Goal: Task Accomplishment & Management: Use online tool/utility

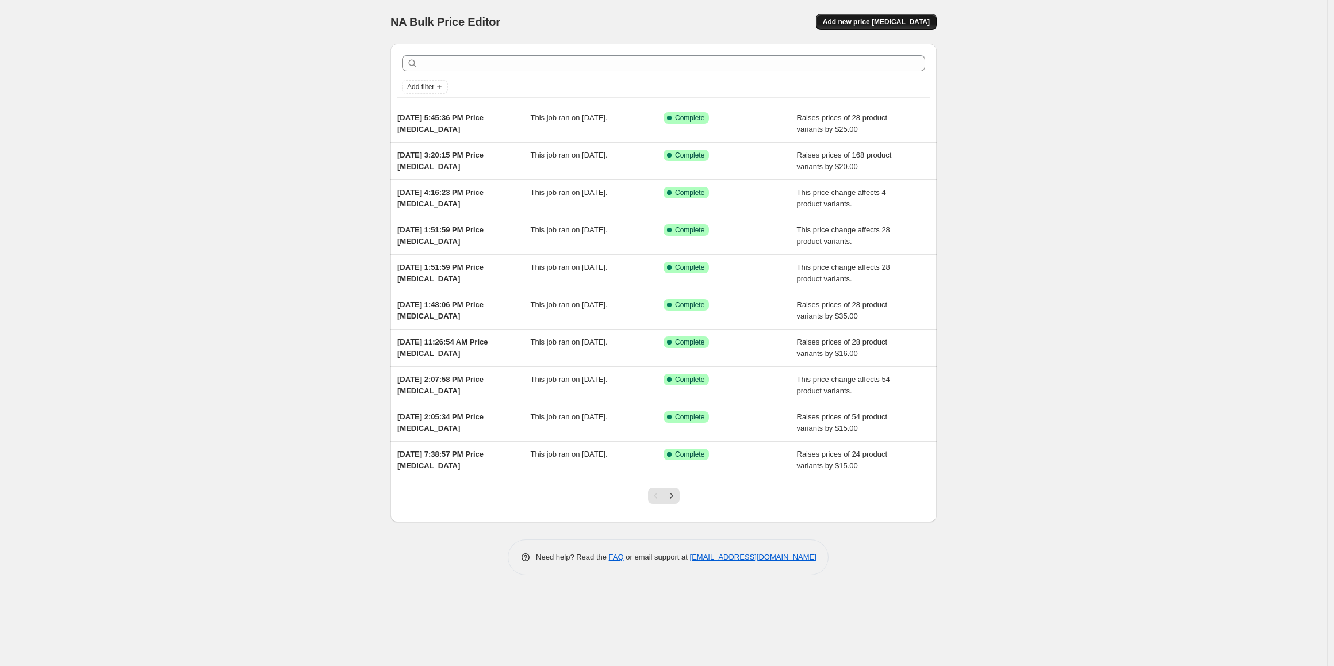
click at [875, 18] on span "Add new price [MEDICAL_DATA]" at bounding box center [876, 21] width 107 height 9
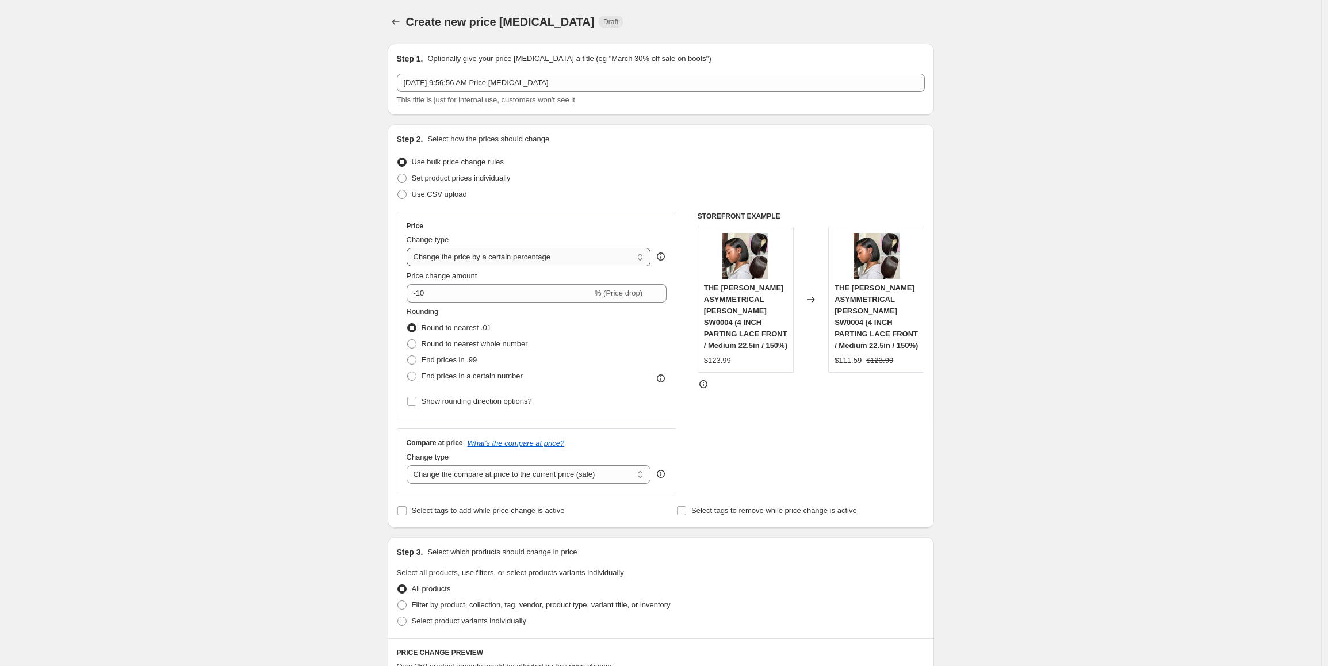
click at [508, 258] on select "Change the price to a certain amount Change the price by a certain amount Chang…" at bounding box center [529, 257] width 244 height 18
select select "by"
click at [409, 248] on select "Change the price to a certain amount Change the price by a certain amount Chang…" at bounding box center [529, 257] width 244 height 18
drag, startPoint x: 471, startPoint y: 297, endPoint x: 383, endPoint y: 274, distance: 90.9
click at [374, 290] on div "Create new price [MEDICAL_DATA]. This page is ready Create new price [MEDICAL_D…" at bounding box center [660, 612] width 1321 height 1225
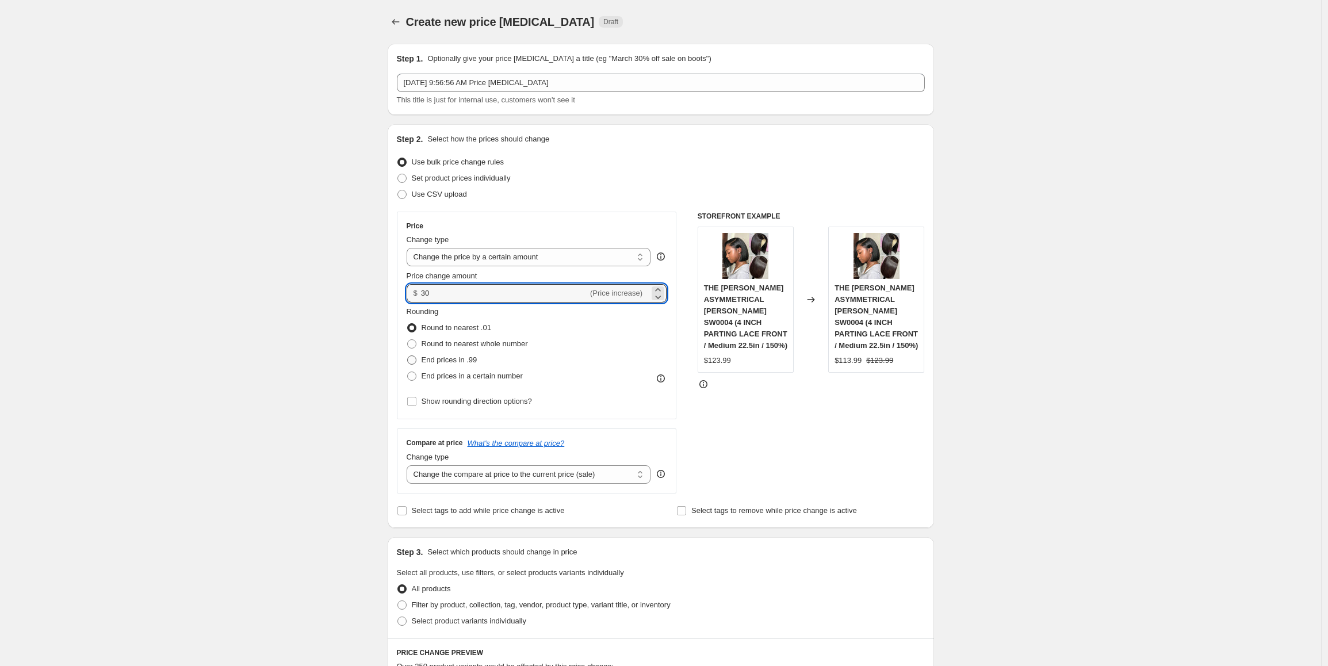
type input "30.00"
click at [451, 366] on label "End prices in .99" at bounding box center [442, 360] width 71 height 16
click at [408, 356] on input "End prices in .99" at bounding box center [407, 355] width 1 height 1
radio input "true"
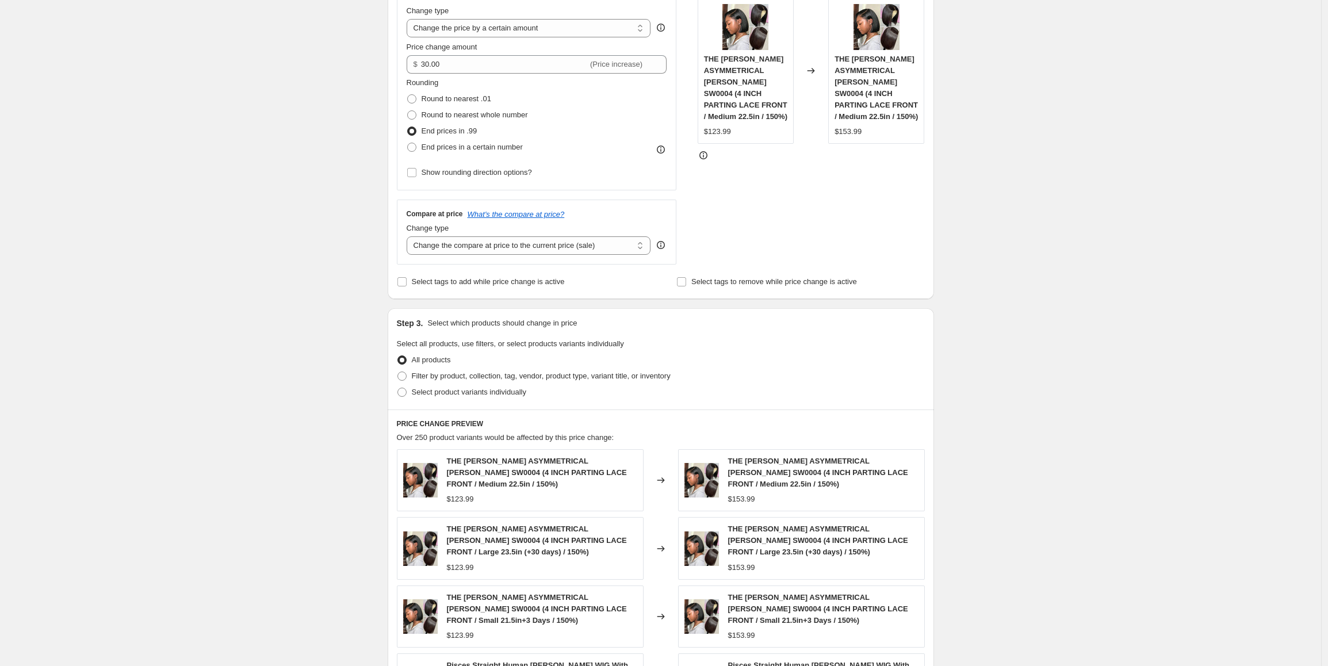
scroll to position [230, 0]
click at [580, 248] on select "Change the compare at price to the current price (sale) Change the compare at p…" at bounding box center [529, 244] width 244 height 18
select select "pp"
click at [409, 235] on select "Change the compare at price to the current price (sale) Change the compare at p…" at bounding box center [529, 244] width 244 height 18
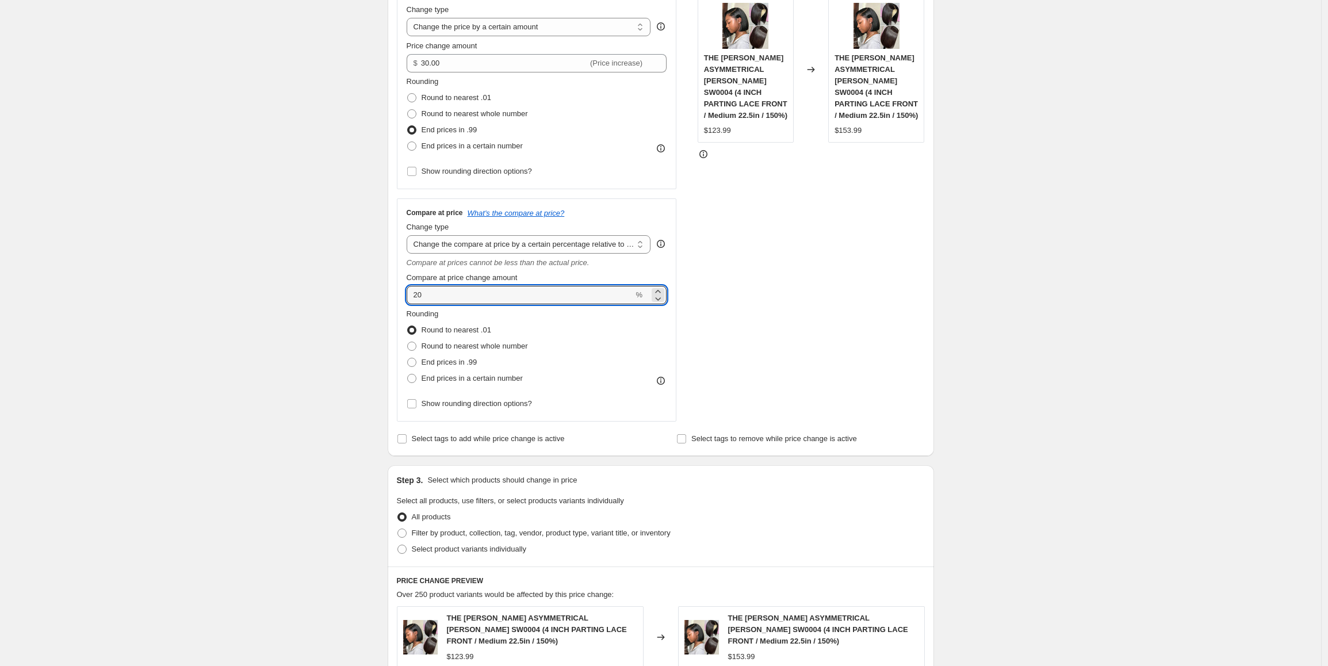
click at [347, 292] on div "Create new price [MEDICAL_DATA]. This page is ready Create new price [MEDICAL_D…" at bounding box center [660, 461] width 1321 height 1383
type input "45"
click at [447, 358] on span "End prices in .99" at bounding box center [449, 362] width 56 height 9
click at [408, 358] on input "End prices in .99" at bounding box center [407, 358] width 1 height 1
radio input "true"
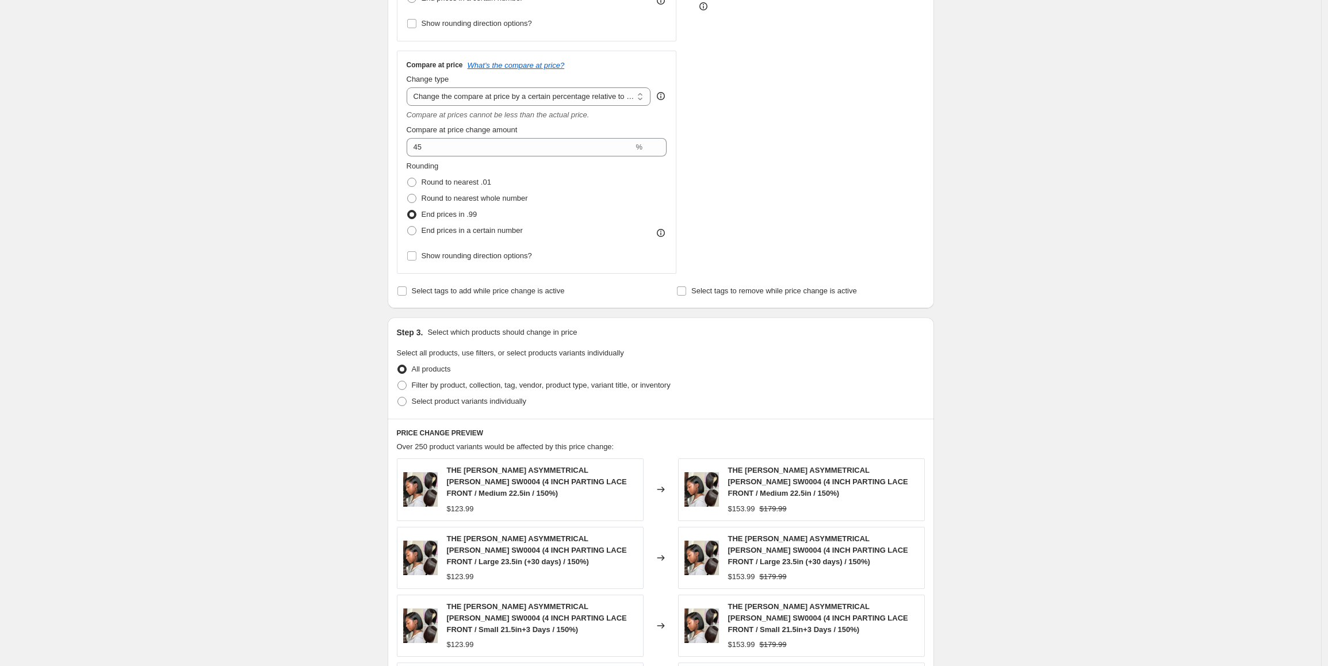
scroll to position [402, 0]
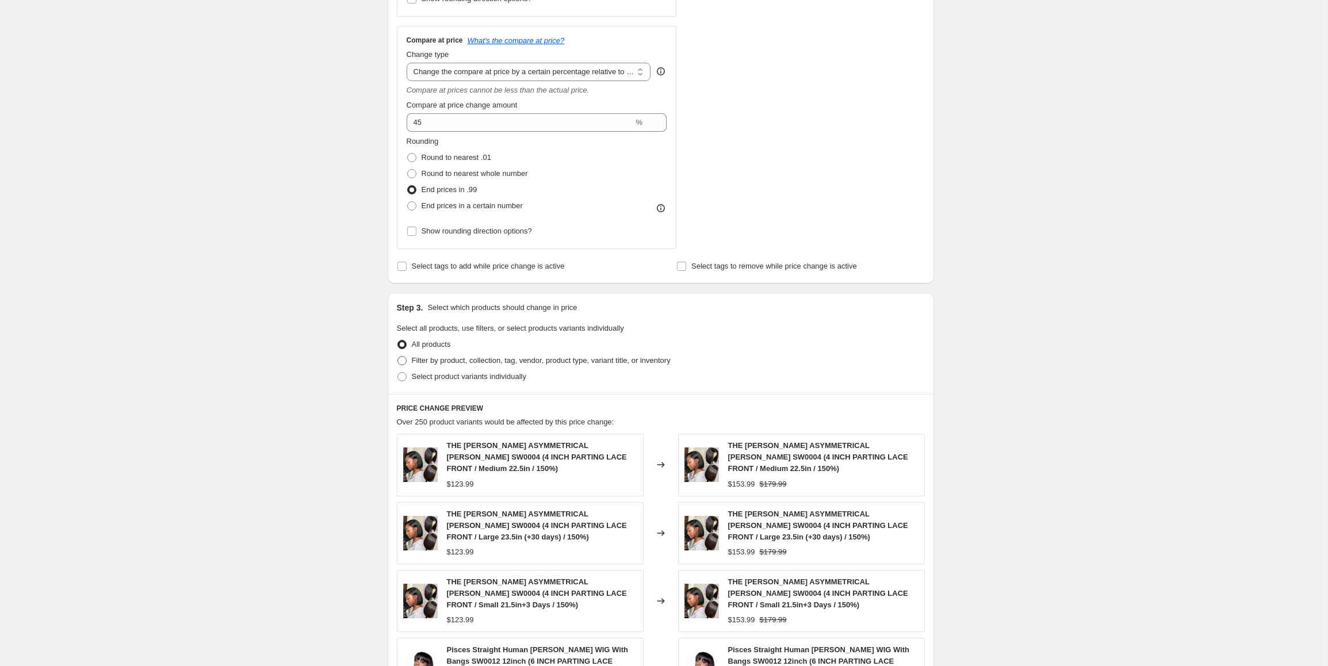
drag, startPoint x: 634, startPoint y: 356, endPoint x: 643, endPoint y: 365, distance: 12.7
click at [634, 360] on span "Filter by product, collection, tag, vendor, product type, variant title, or inv…" at bounding box center [541, 360] width 259 height 9
click at [639, 361] on span "Filter by product, collection, tag, vendor, product type, variant title, or inv…" at bounding box center [541, 360] width 259 height 9
click at [398, 356] on input "Filter by product, collection, tag, vendor, product type, variant title, or inv…" at bounding box center [397, 356] width 1 height 1
radio input "true"
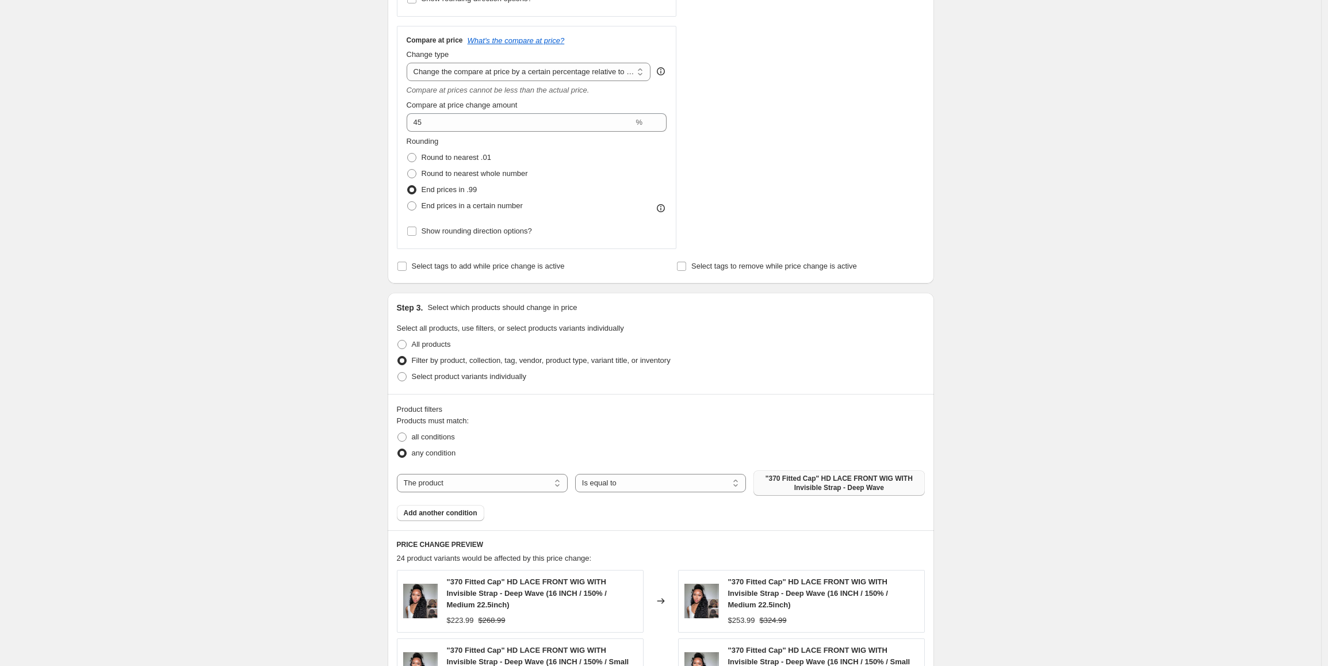
click at [807, 477] on span ""370 Fitted Cap" HD LACE FRONT WIG WITH Invisible Strap - Deep Wave" at bounding box center [838, 483] width 157 height 18
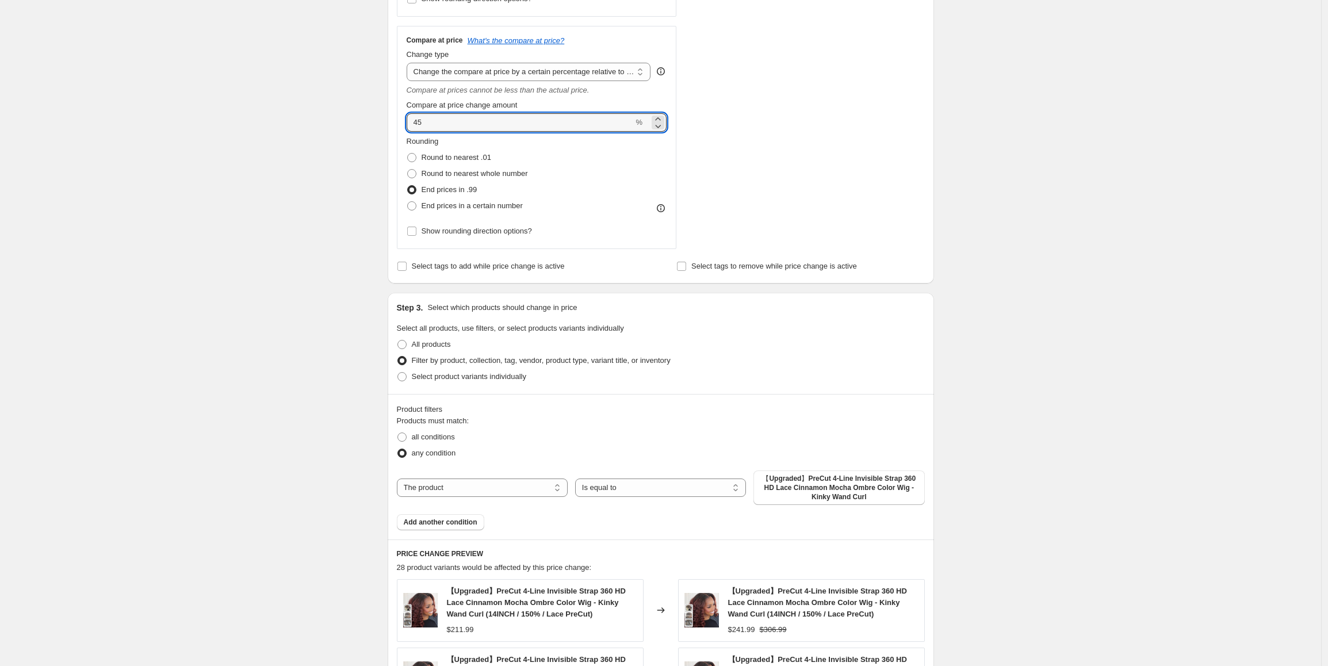
drag, startPoint x: 432, startPoint y: 121, endPoint x: 400, endPoint y: 120, distance: 32.8
click at [400, 120] on div "Compare at price What's the compare at price? Change type Change the compare at…" at bounding box center [537, 137] width 280 height 223
drag, startPoint x: 259, startPoint y: 236, endPoint x: 468, endPoint y: 271, distance: 212.2
click at [259, 237] on div "Create new price [MEDICAL_DATA]. This page is ready Create new price [MEDICAL_D…" at bounding box center [660, 362] width 1321 height 1529
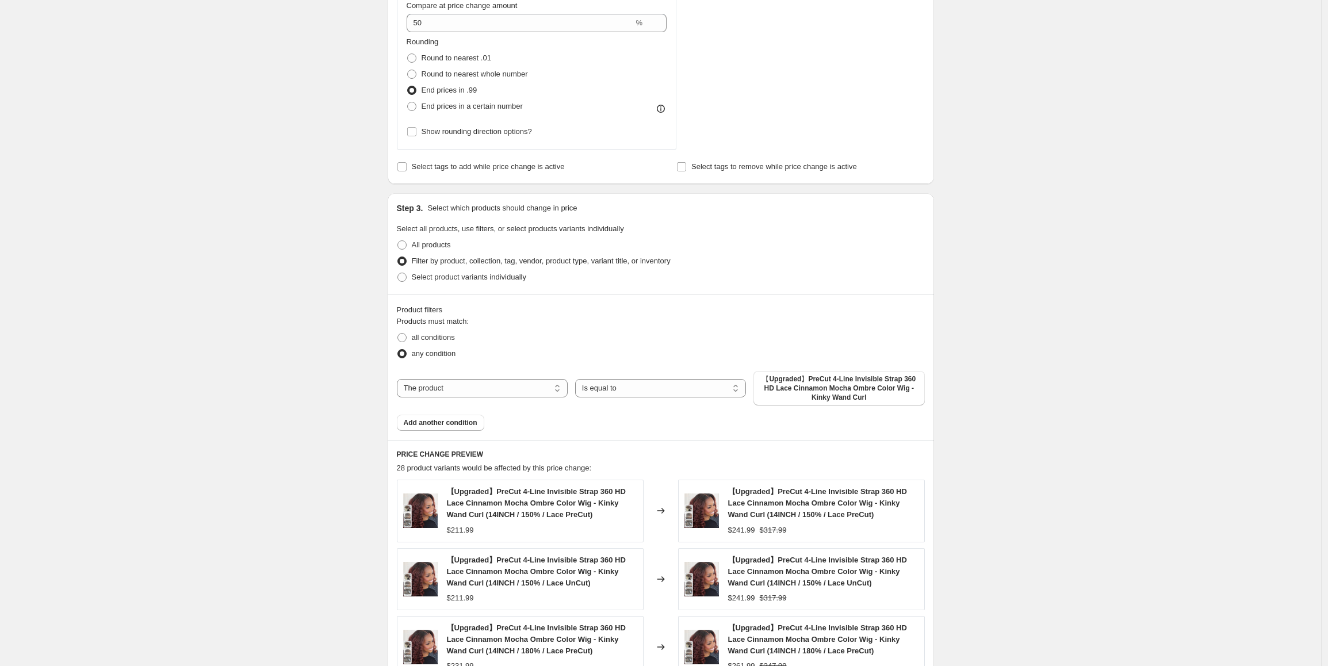
scroll to position [460, 0]
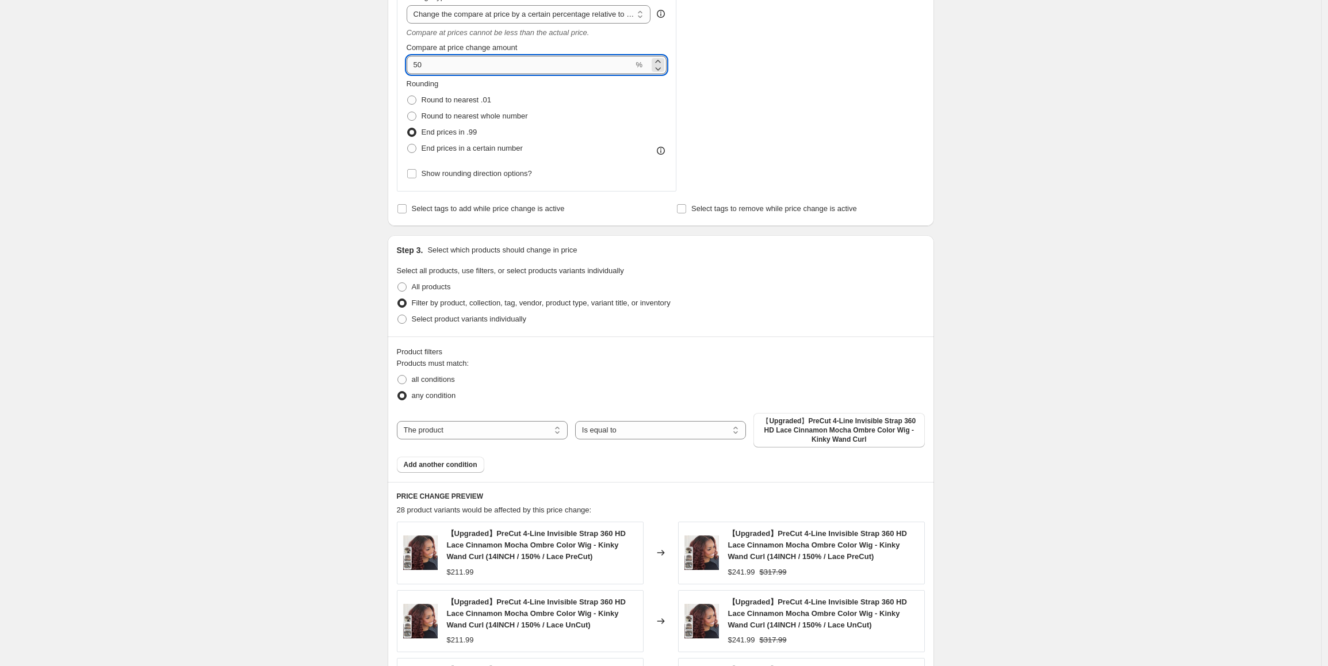
click at [402, 60] on div "Compare at price What's the compare at price? Change type Change the compare at…" at bounding box center [537, 79] width 280 height 223
click at [292, 297] on div "Create new price [MEDICAL_DATA]. This page is ready Create new price [MEDICAL_D…" at bounding box center [660, 304] width 1321 height 1529
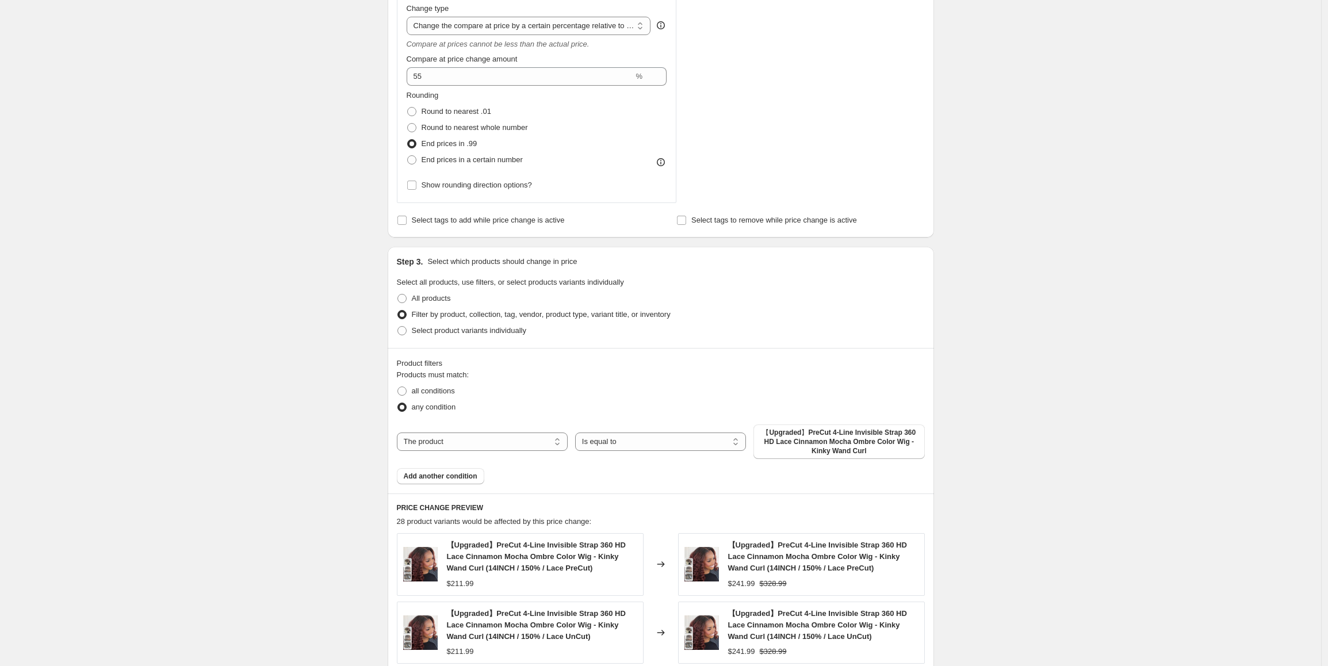
scroll to position [402, 0]
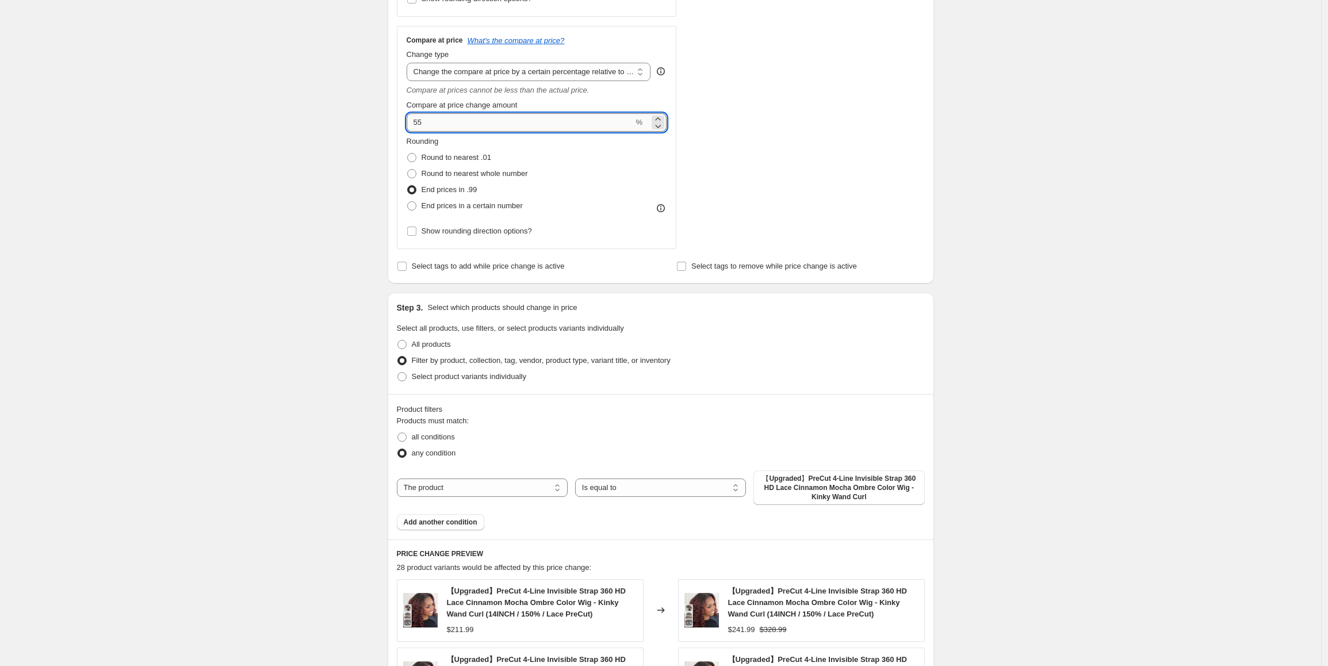
drag, startPoint x: 428, startPoint y: 121, endPoint x: 412, endPoint y: 122, distance: 16.1
click at [412, 122] on input "55" at bounding box center [520, 122] width 227 height 18
type input "58"
click at [273, 254] on div "Create new price [MEDICAL_DATA]. This page is ready Create new price [MEDICAL_D…" at bounding box center [660, 362] width 1321 height 1529
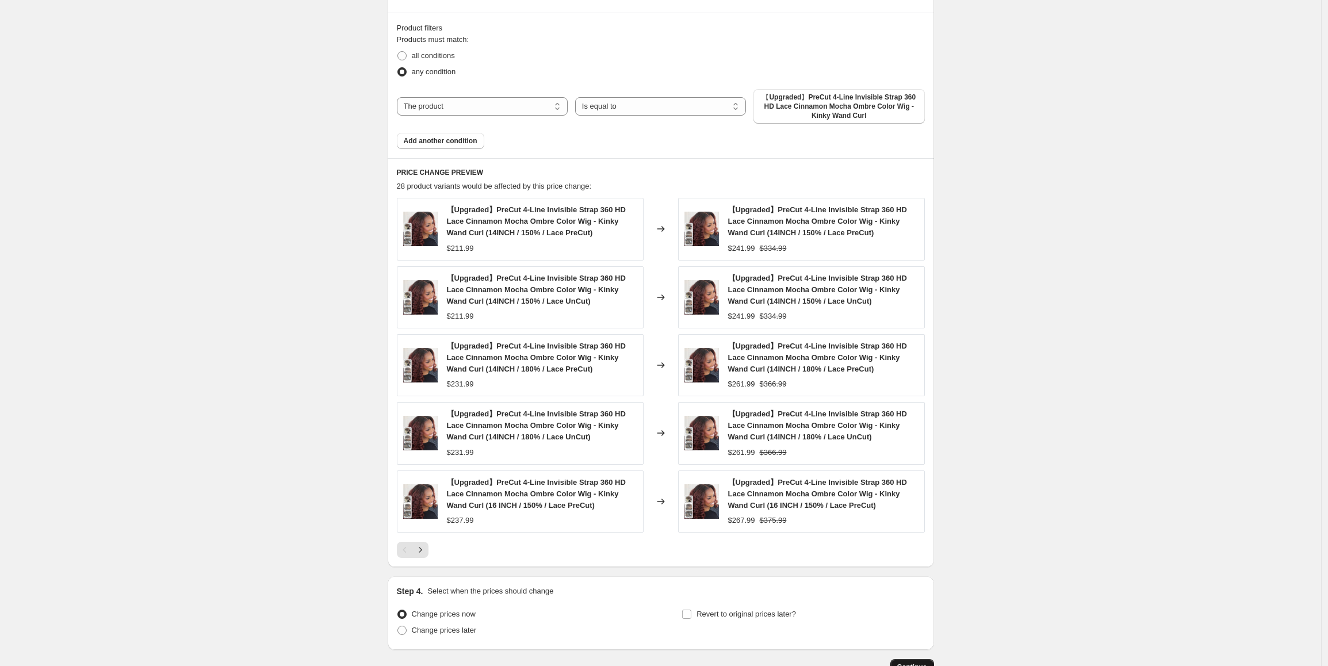
scroll to position [863, 0]
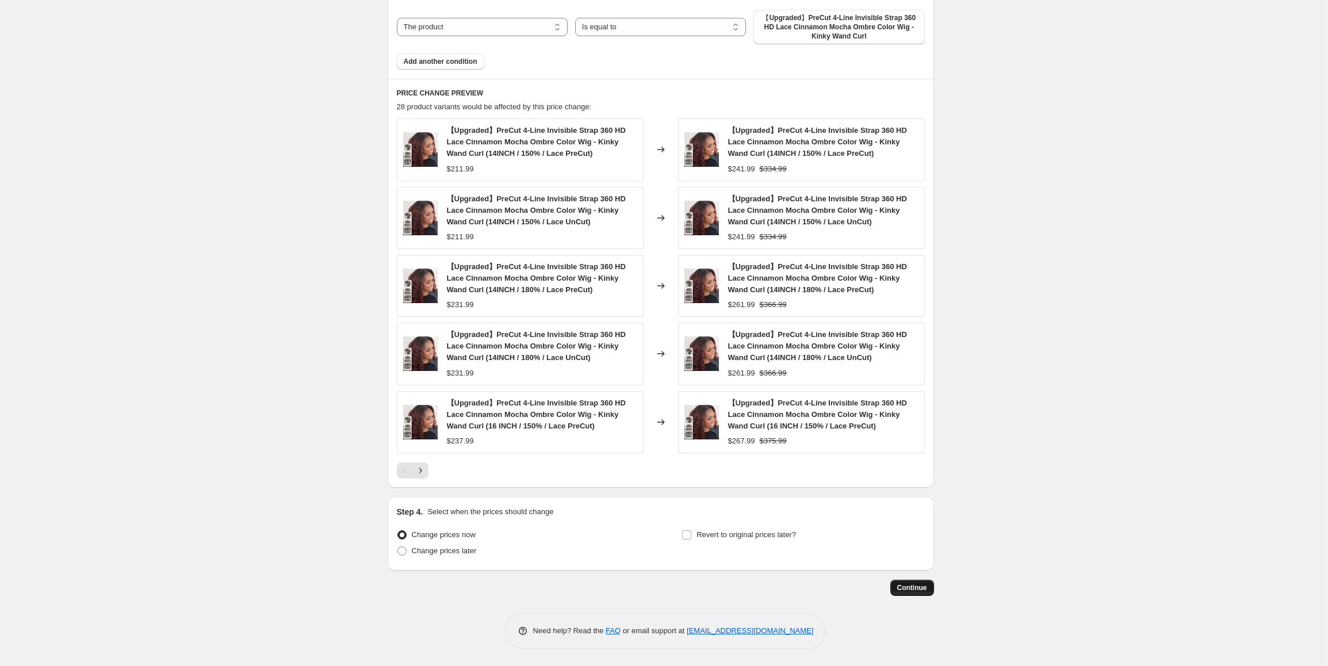
click at [917, 588] on span "Continue" at bounding box center [912, 587] width 30 height 9
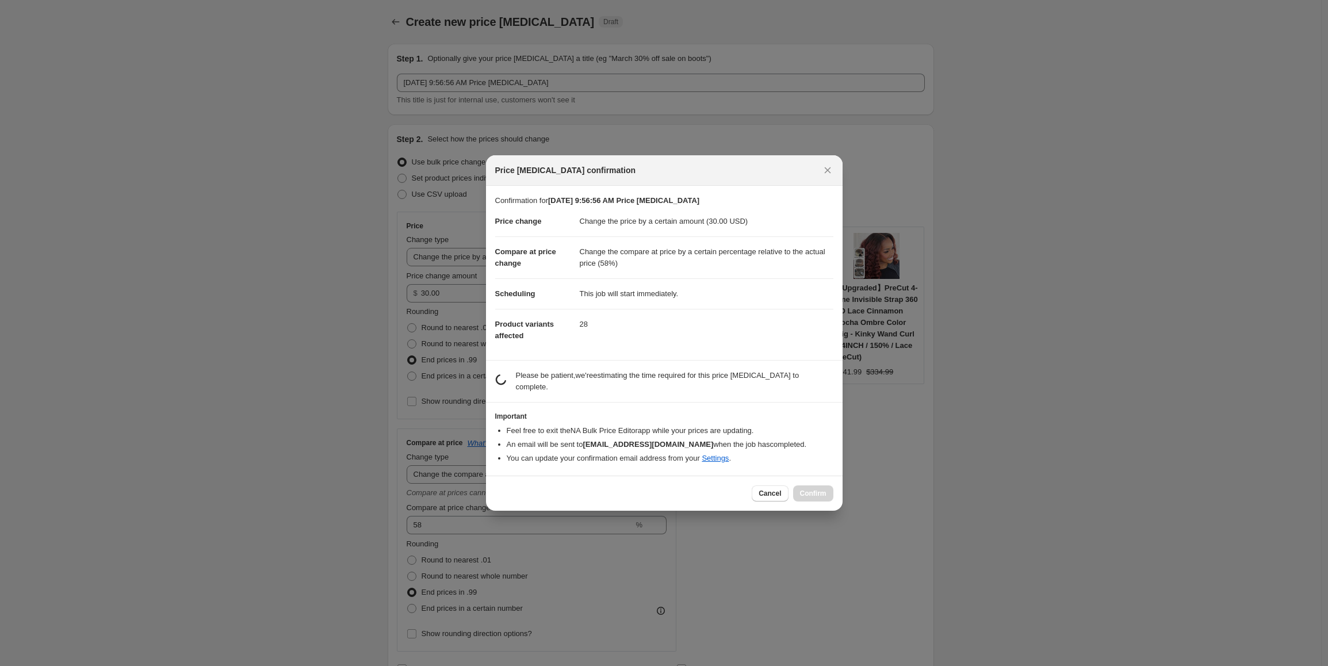
scroll to position [0, 0]
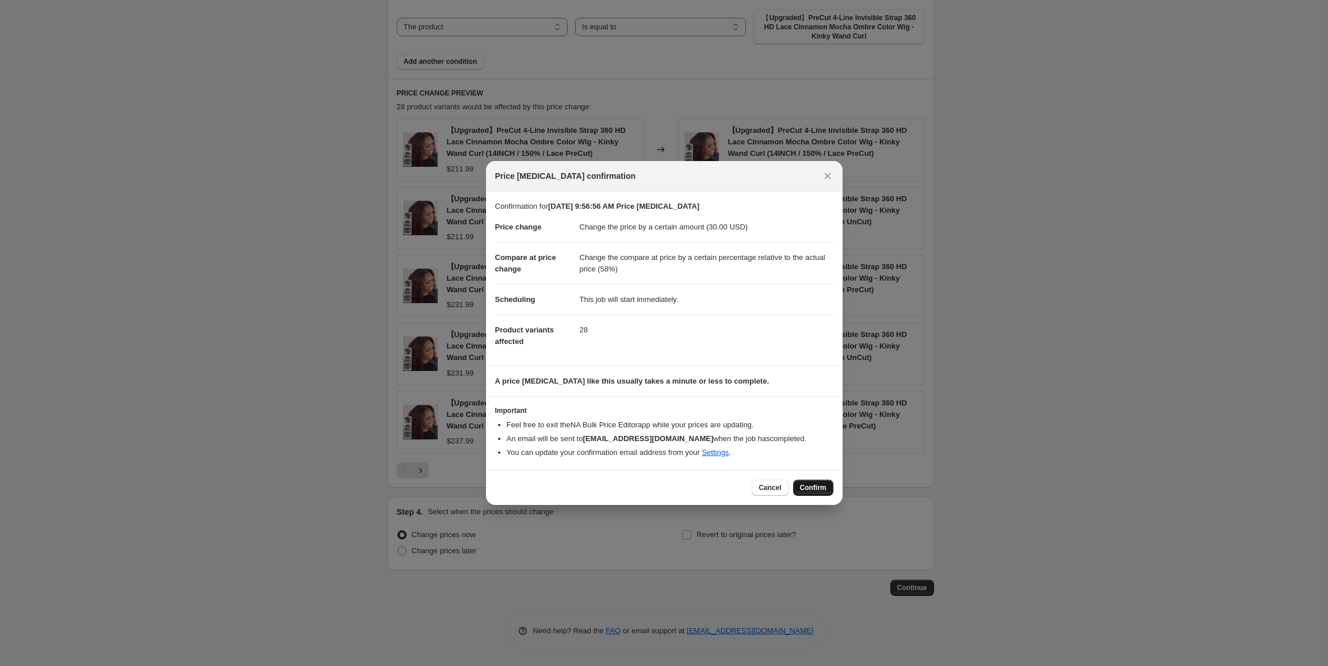
click at [815, 489] on span "Confirm" at bounding box center [813, 487] width 26 height 9
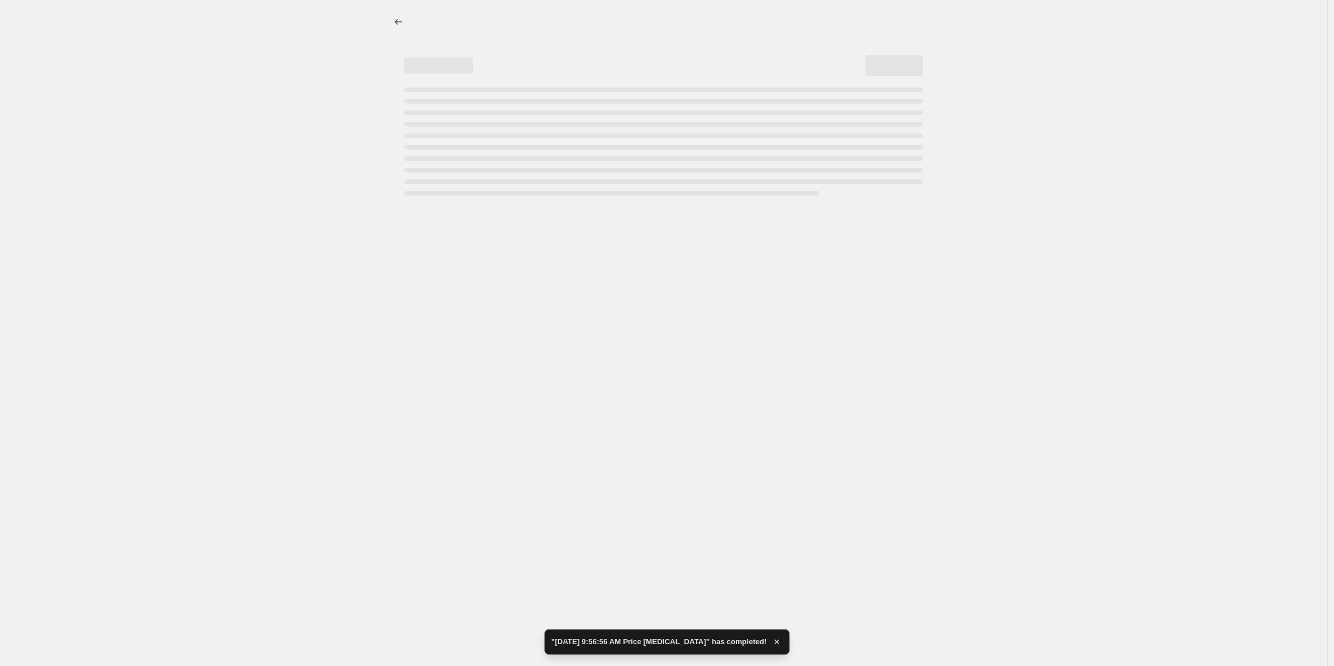
select select "by"
select select "pp"
